Goal: Navigation & Orientation: Understand site structure

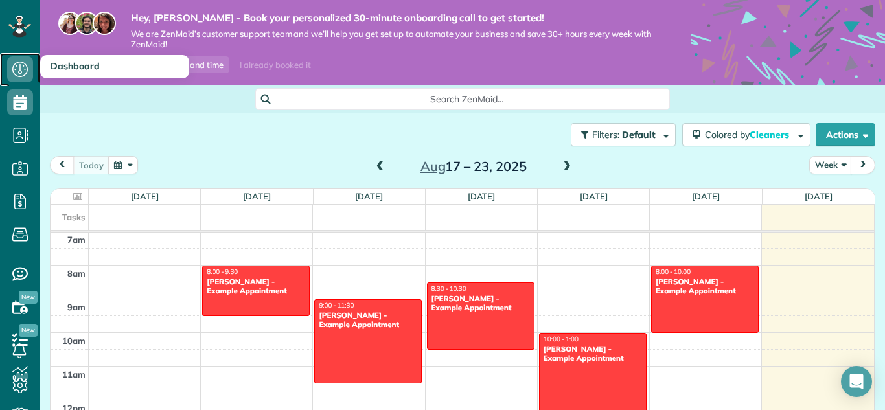
click at [21, 65] on icon at bounding box center [20, 69] width 26 height 26
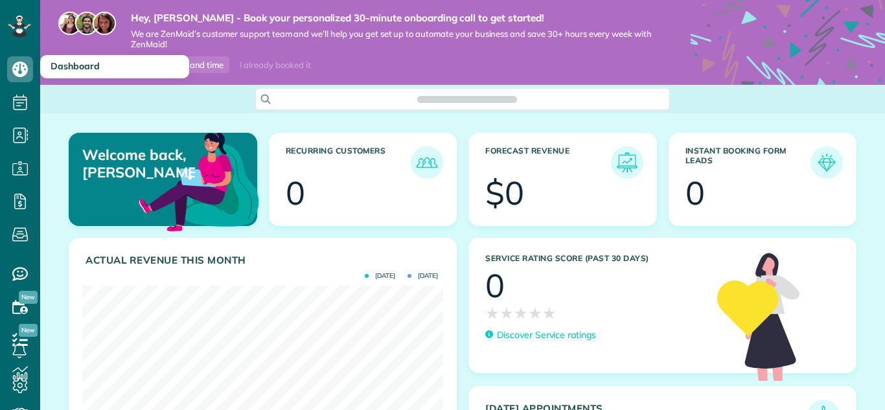
scroll to position [160, 361]
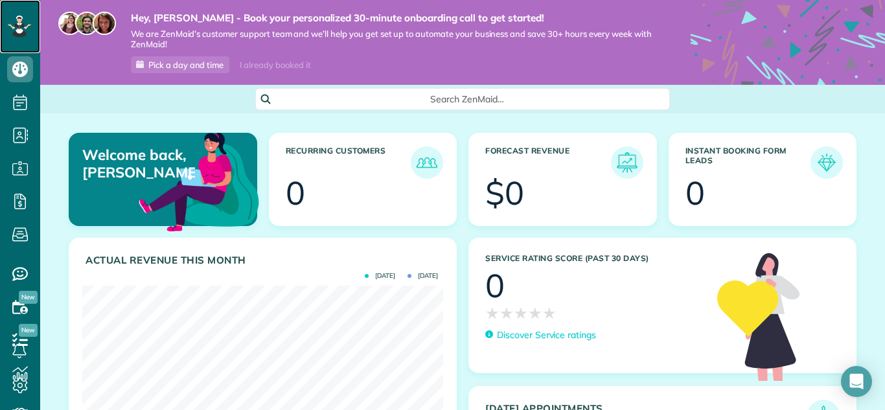
click at [21, 25] on icon at bounding box center [19, 25] width 7 height 5
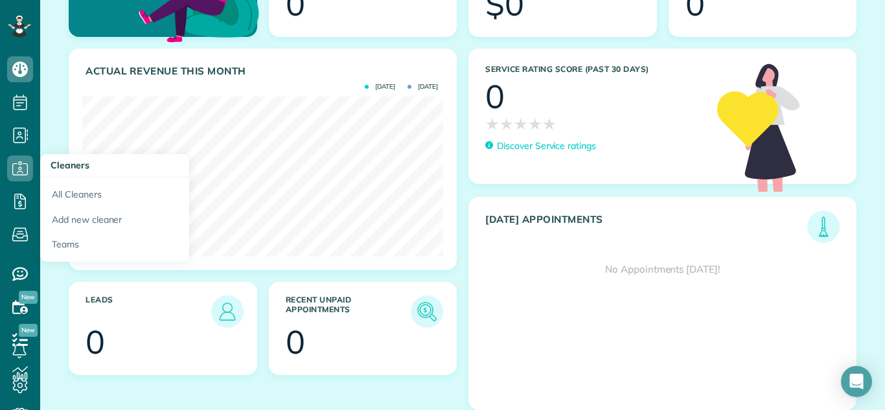
scroll to position [201, 0]
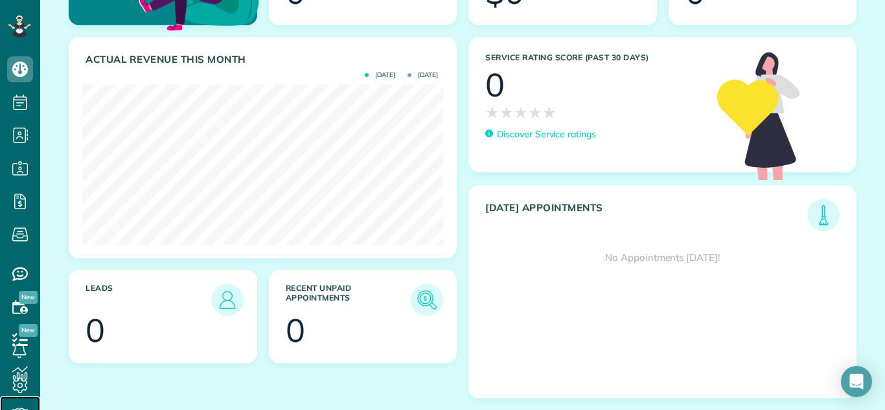
click at [29, 408] on icon at bounding box center [20, 413] width 26 height 26
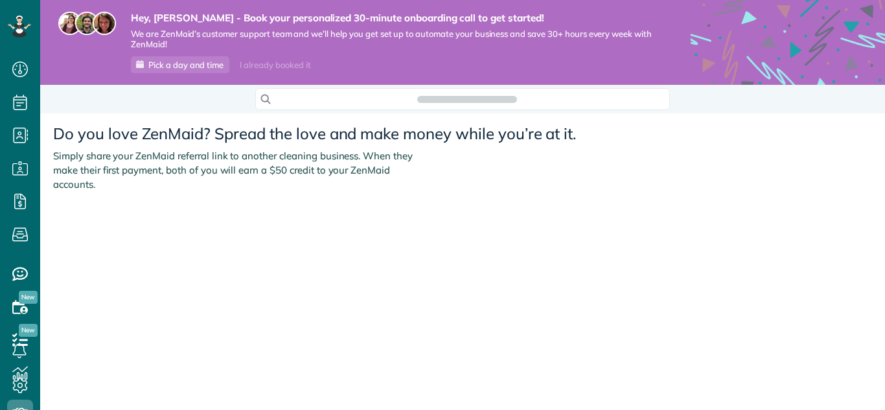
scroll to position [6, 6]
click at [22, 385] on use at bounding box center [20, 386] width 15 height 16
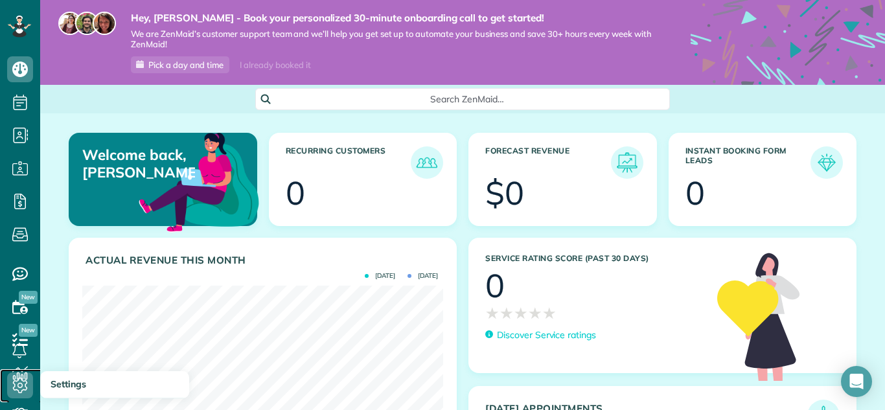
click at [25, 384] on use at bounding box center [20, 386] width 15 height 16
